Goal: Task Accomplishment & Management: Manage account settings

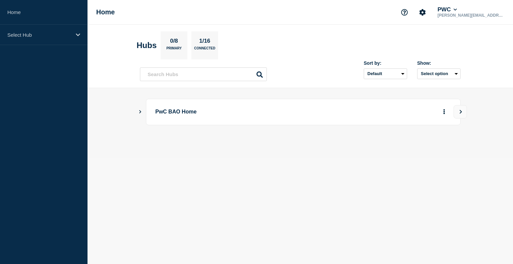
click at [178, 114] on p "PwC BAO Home" at bounding box center [247, 112] width 185 height 12
click at [138, 112] on main "PwC BAO Home" at bounding box center [301, 123] width 426 height 70
click at [140, 111] on icon "Show Connected Hubs" at bounding box center [140, 111] width 4 height 3
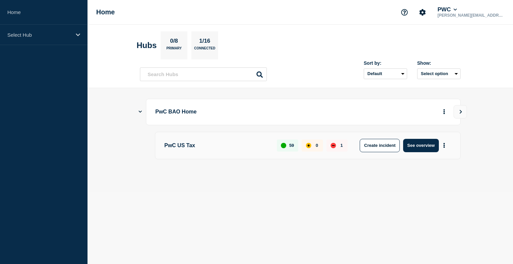
click at [192, 147] on p "PwC US Tax" at bounding box center [216, 145] width 105 height 13
click at [424, 145] on button "See overview" at bounding box center [420, 145] width 35 height 13
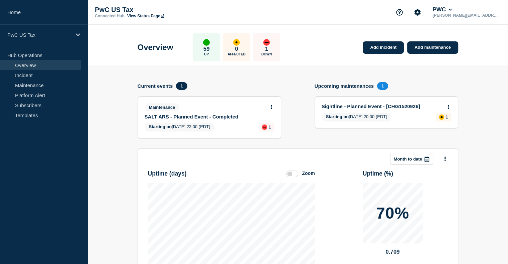
click at [366, 107] on link "Sightline - Planned Event - [CHG1520926]" at bounding box center [382, 107] width 121 height 6
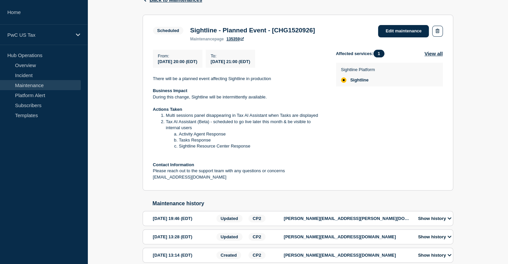
scroll to position [118, 0]
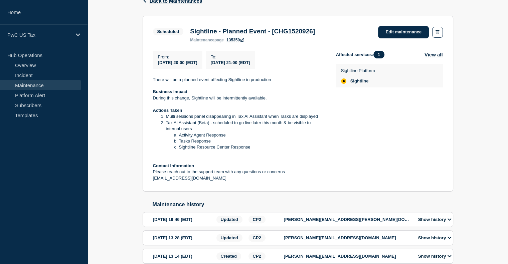
click at [302, 32] on h3 "Sightline - Planned Event - [CHG1520926]" at bounding box center [252, 31] width 125 height 7
copy h3 "CHG1520926"
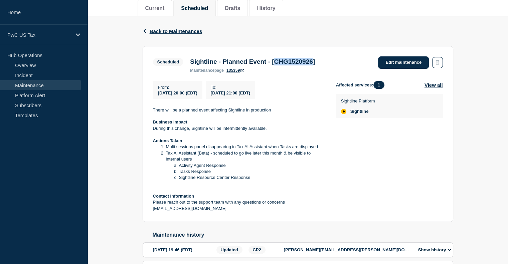
scroll to position [152, 0]
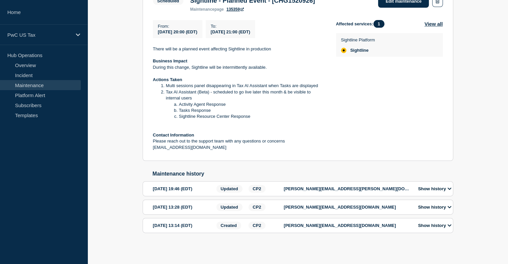
click at [353, 187] on p "[PERSON_NAME][EMAIL_ADDRESS][PERSON_NAME][DOMAIN_NAME]" at bounding box center [347, 188] width 127 height 5
click at [451, 189] on icon at bounding box center [450, 189] width 4 height 2
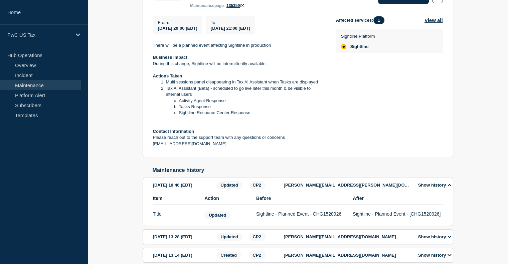
scroll to position [186, 0]
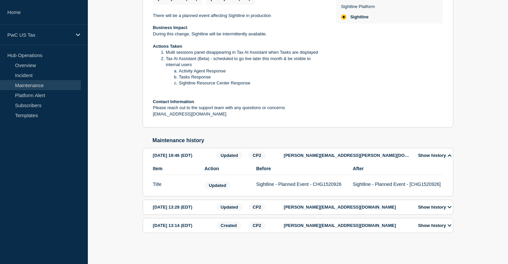
click at [188, 209] on div "[DATE] 13:28 (EDT)" at bounding box center [183, 208] width 61 height 8
click at [451, 206] on icon at bounding box center [450, 207] width 4 height 4
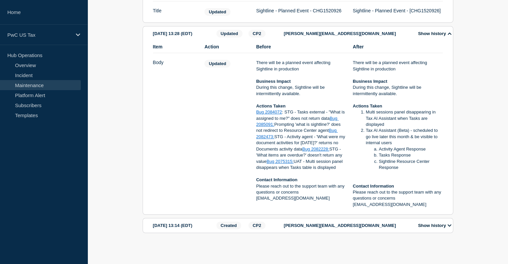
scroll to position [366, 0]
click at [452, 226] on icon at bounding box center [450, 226] width 4 height 4
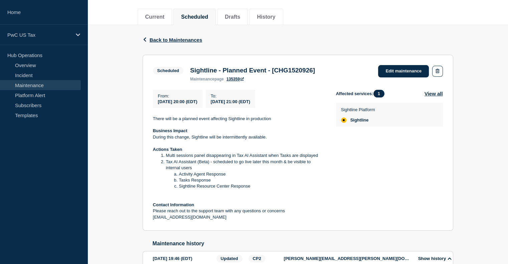
scroll to position [78, 0]
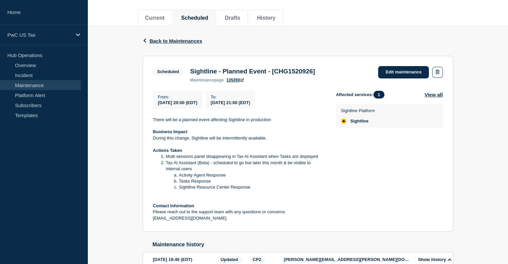
click at [326, 100] on div "From : [DATE] 20:00 (EDT) To : [DATE] 21:00 (EDT) There will be a planned event…" at bounding box center [298, 156] width 290 height 131
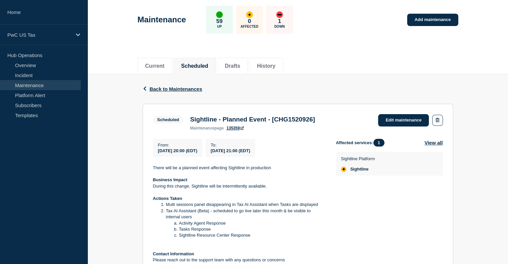
scroll to position [30, 0]
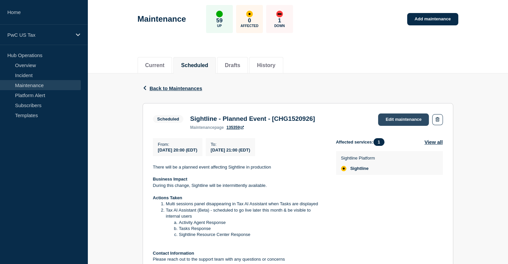
click at [399, 120] on link "Edit maintenance" at bounding box center [403, 120] width 51 height 12
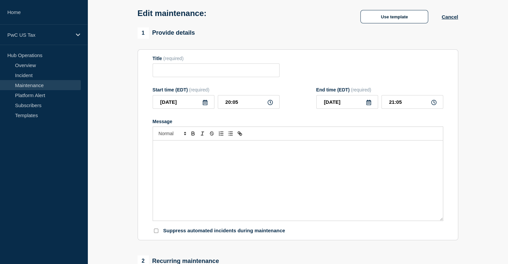
type input "Sightline - Planned Event - [CHG1520926]"
type input "20:00"
type input "21:00"
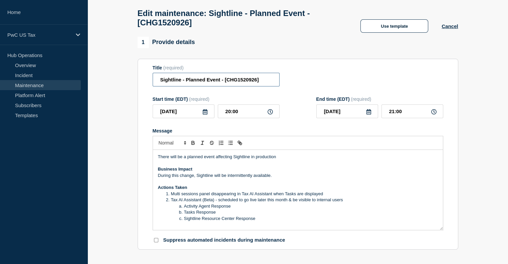
click at [262, 81] on input "Sightline - Planned Event - [CHG1520926]" at bounding box center [216, 80] width 127 height 14
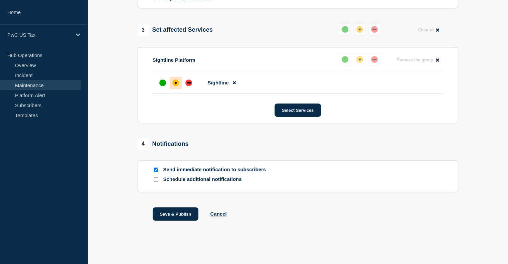
scroll to position [333, 0]
type input "Sightline - Planned Event - [CHG1520926]-In Progress"
click at [156, 177] on input "Schedule additional notifications" at bounding box center [156, 179] width 4 height 4
checkbox input "true"
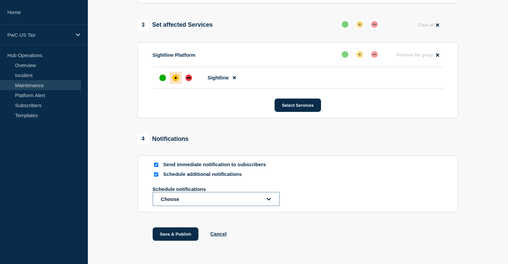
click at [242, 206] on button "Choose" at bounding box center [216, 199] width 127 height 14
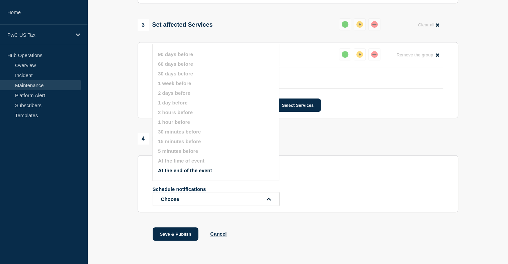
click at [201, 171] on button "At the end of the event" at bounding box center [185, 171] width 54 height 6
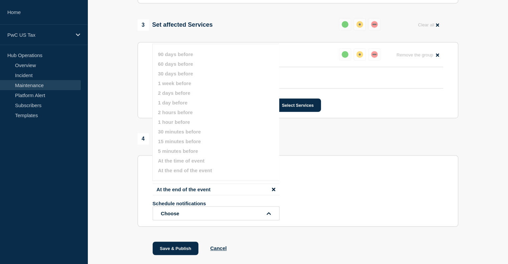
click at [331, 221] on div "Schedule notifications Choose" at bounding box center [298, 211] width 291 height 20
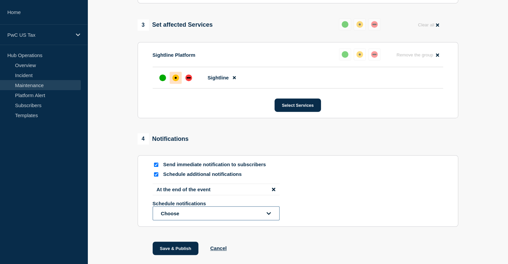
click at [268, 216] on icon "open dropdown" at bounding box center [269, 213] width 4 height 5
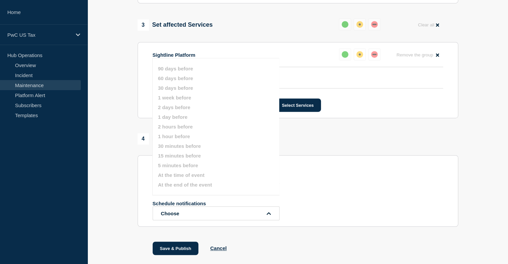
click at [392, 216] on div "Schedule notifications Choose" at bounding box center [298, 211] width 291 height 20
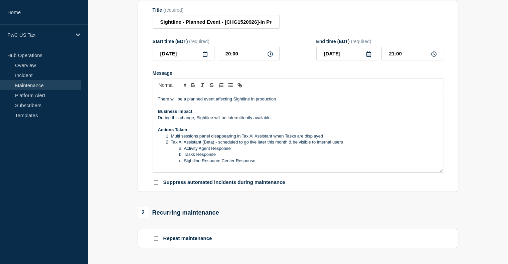
scroll to position [87, 0]
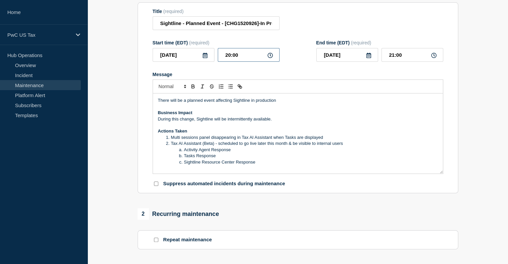
click at [246, 58] on input "20:00" at bounding box center [249, 55] width 62 height 14
type input "20:06"
type input "21:06"
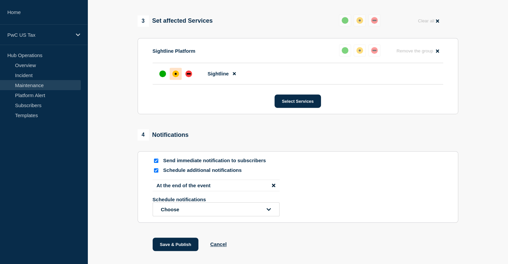
scroll to position [346, 0]
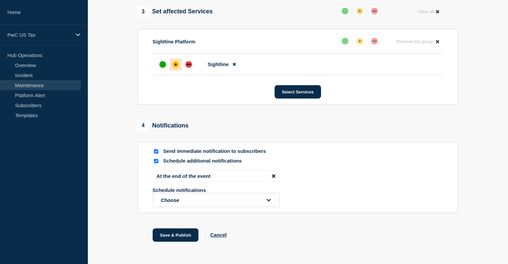
click at [271, 182] on li "At the end of the event" at bounding box center [216, 176] width 127 height 12
click at [267, 207] on button "Choose" at bounding box center [216, 200] width 127 height 14
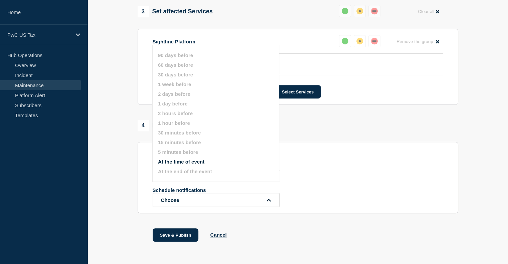
click at [197, 167] on ul "90 days before 60 days before 30 days before 1 week before 2 days before 1 day …" at bounding box center [221, 113] width 127 height 130
click at [196, 165] on button "At the time of event" at bounding box center [181, 162] width 46 height 6
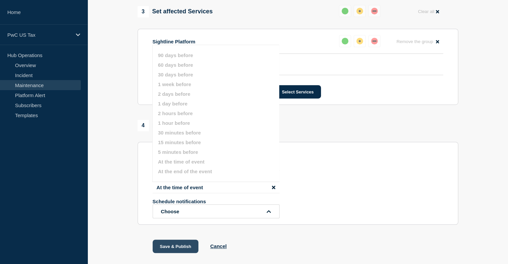
click at [183, 252] on button "Save & Publish" at bounding box center [176, 246] width 46 height 13
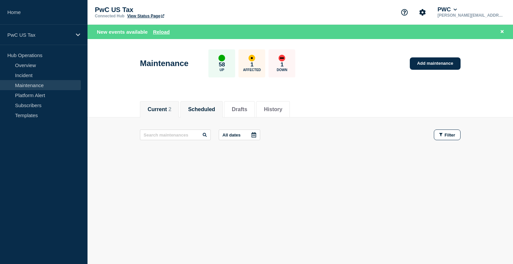
click at [163, 108] on button "Current 2" at bounding box center [160, 110] width 24 height 6
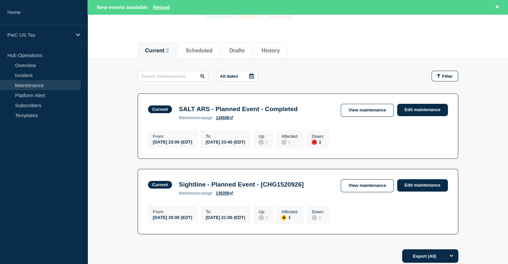
scroll to position [94, 0]
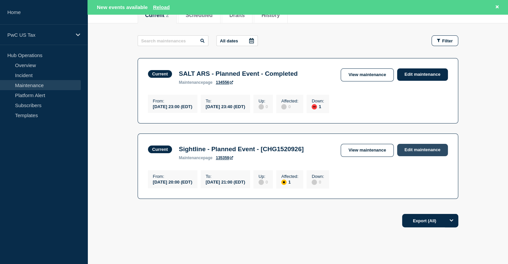
click at [423, 145] on link "Edit maintenance" at bounding box center [422, 150] width 51 height 12
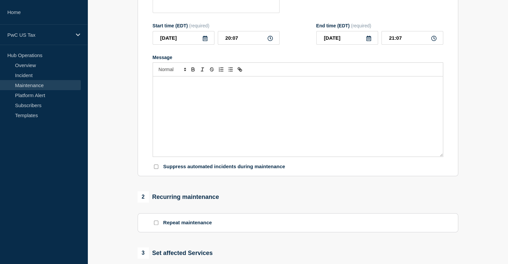
type input "Sightline - Planned Event - [CHG1520926]"
type input "20:00"
type input "21:00"
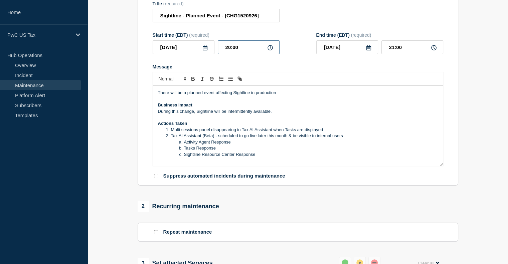
click at [252, 53] on input "20:00" at bounding box center [249, 47] width 62 height 14
type input "20:08"
type input "21:08"
click at [255, 66] on form "Title (required) Sightline - Planned Event - [CHG1520926] Start time (EDT) (req…" at bounding box center [298, 90] width 291 height 179
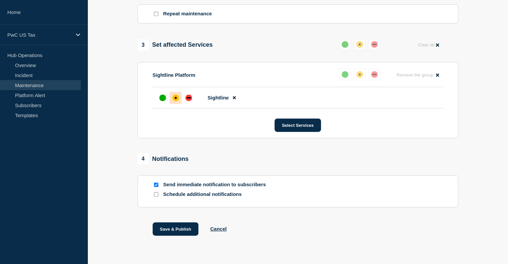
scroll to position [333, 0]
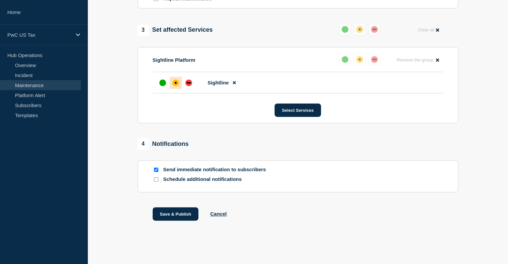
click at [154, 181] on input "Schedule additional notifications" at bounding box center [156, 179] width 4 height 4
checkbox input "true"
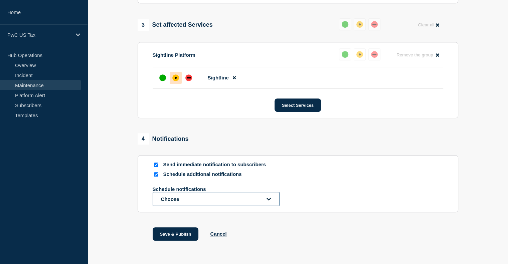
click at [187, 203] on button "Choose" at bounding box center [216, 199] width 127 height 14
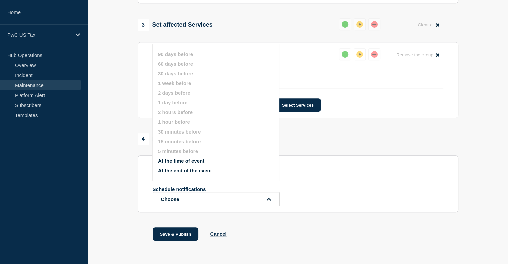
click at [183, 162] on button "At the time of event" at bounding box center [181, 161] width 46 height 6
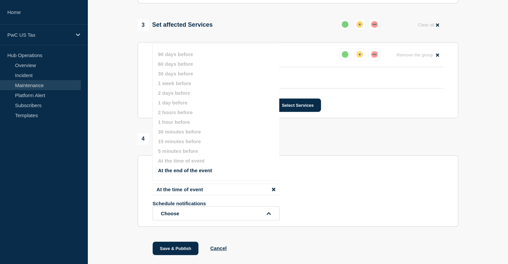
click at [196, 171] on button "At the end of the event" at bounding box center [185, 171] width 54 height 6
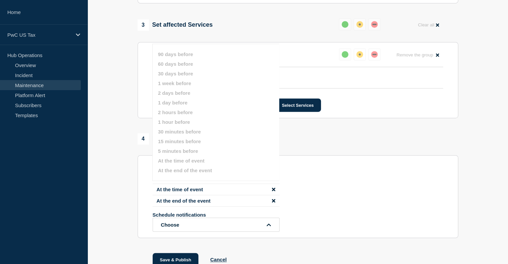
scroll to position [384, 0]
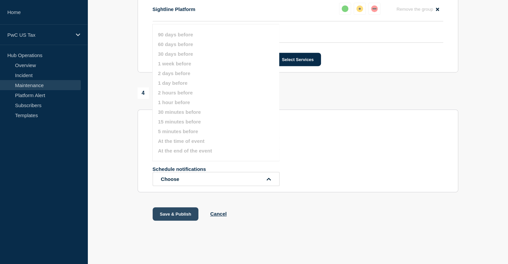
click at [174, 212] on button "Save & Publish" at bounding box center [176, 214] width 46 height 13
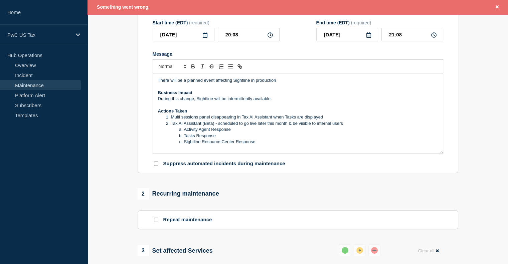
scroll to position [118, 0]
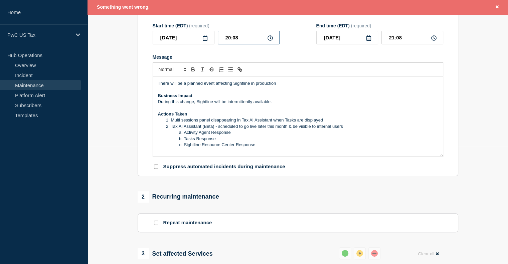
click at [243, 43] on input "20:08" at bounding box center [249, 38] width 62 height 14
type input "20:09"
type input "21:09"
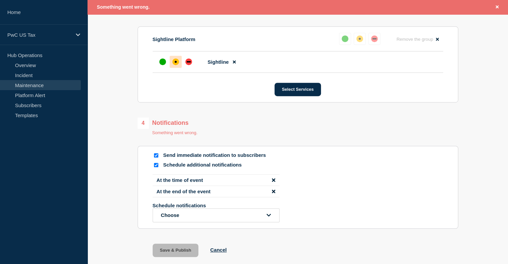
scroll to position [405, 0]
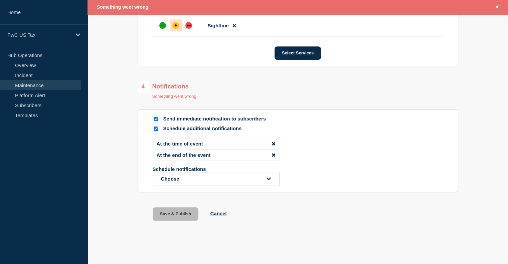
click at [193, 179] on button "Choose" at bounding box center [216, 179] width 127 height 14
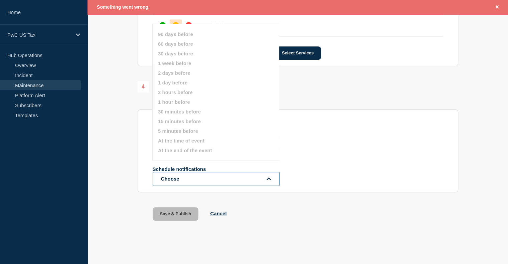
click at [182, 185] on button "Choose" at bounding box center [216, 179] width 127 height 14
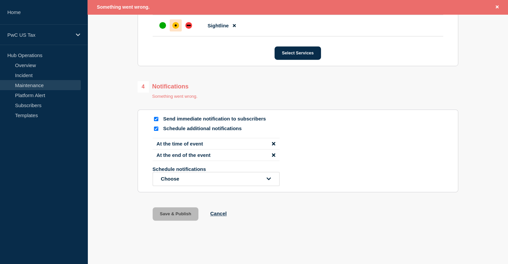
click at [364, 222] on div "Save & Publish Cancel" at bounding box center [298, 223] width 321 height 30
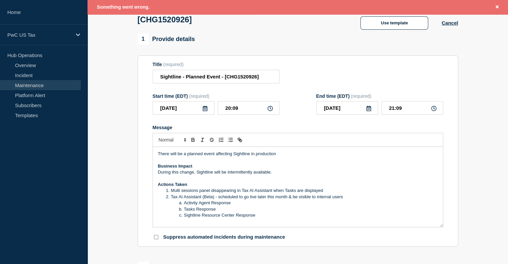
scroll to position [33, 0]
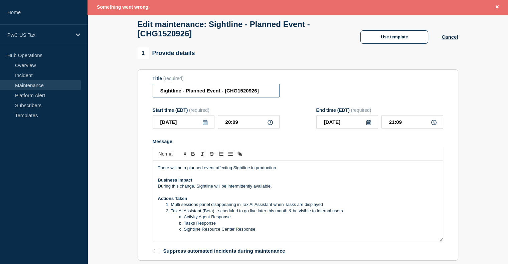
click at [261, 97] on input "Sightline - Planned Event - [CHG1520926]" at bounding box center [216, 91] width 127 height 14
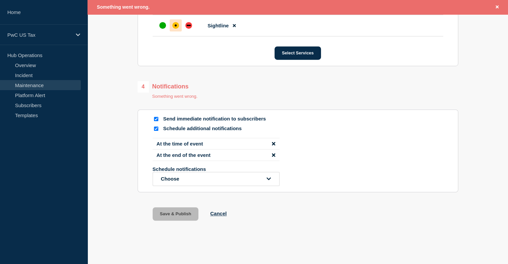
click at [273, 144] on icon "disable notification At the time of event" at bounding box center [273, 143] width 3 height 3
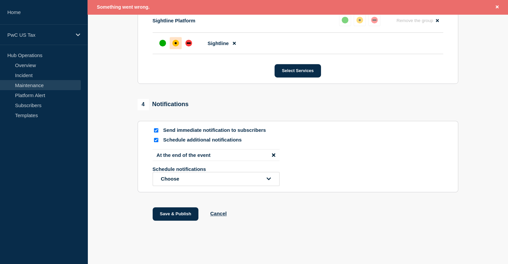
click at [272, 156] on icon "disable notification At the end of the event" at bounding box center [273, 154] width 3 height 3
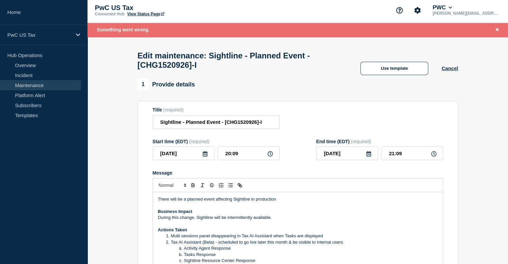
scroll to position [1, 0]
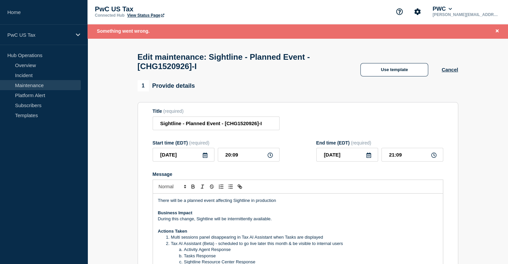
click at [251, 71] on h1 "Edit maintenance: Sightline - Planned Event - [CHG1520926]-I" at bounding box center [243, 61] width 210 height 19
click at [214, 68] on h1 "Edit maintenance: Sightline - Planned Event - [CHG1520926]-I" at bounding box center [243, 61] width 210 height 19
click at [265, 129] on input "Sightline - Planned Event - [CHG1520926]-I" at bounding box center [216, 124] width 127 height 14
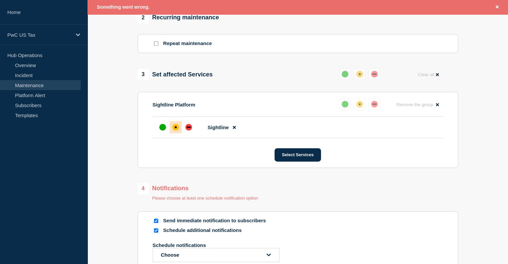
scroll to position [379, 0]
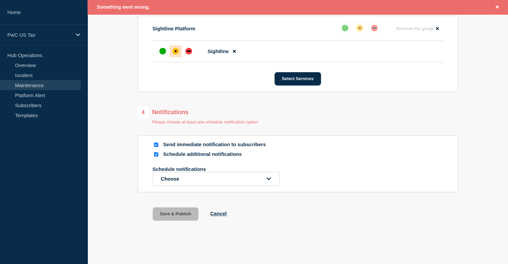
type input "Sightline - Planned Event - [CHG1520926]-In Progress"
click at [156, 154] on input "Schedule additional notifications" at bounding box center [156, 154] width 4 height 4
checkbox input "false"
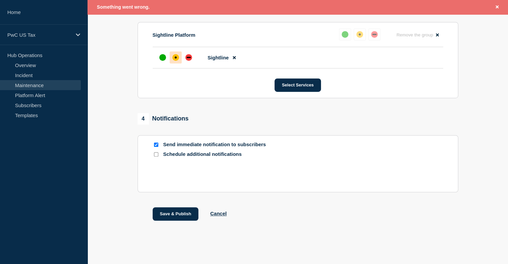
scroll to position [348, 0]
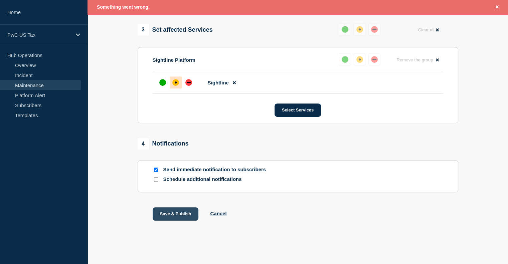
click at [167, 217] on button "Save & Publish" at bounding box center [176, 214] width 46 height 13
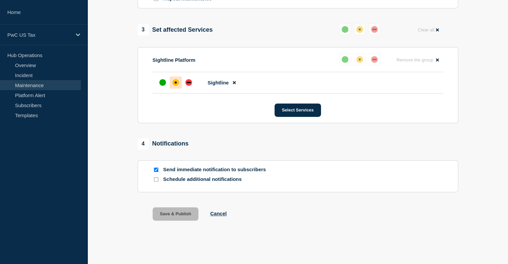
scroll to position [333, 0]
